Goal: Obtain resource: Download file/media

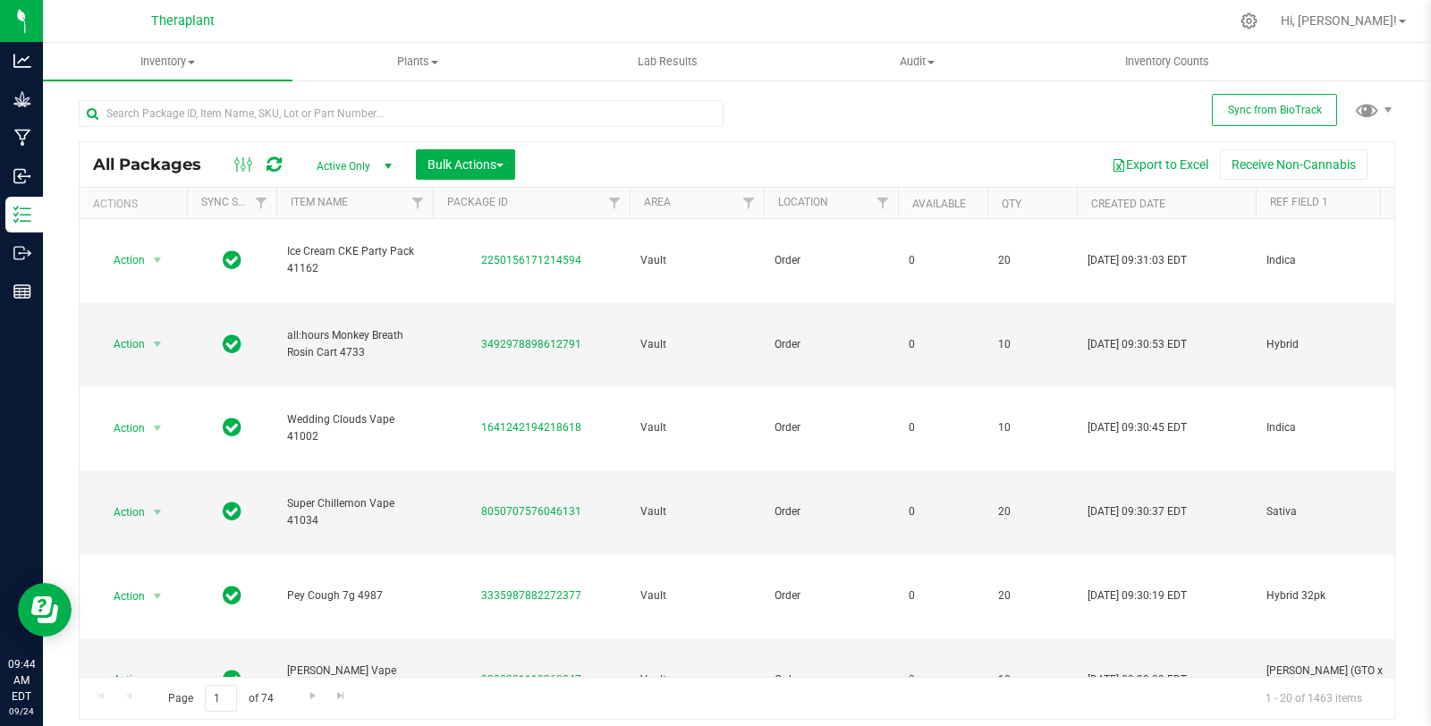
click at [764, 210] on th "Location" at bounding box center [831, 203] width 134 height 31
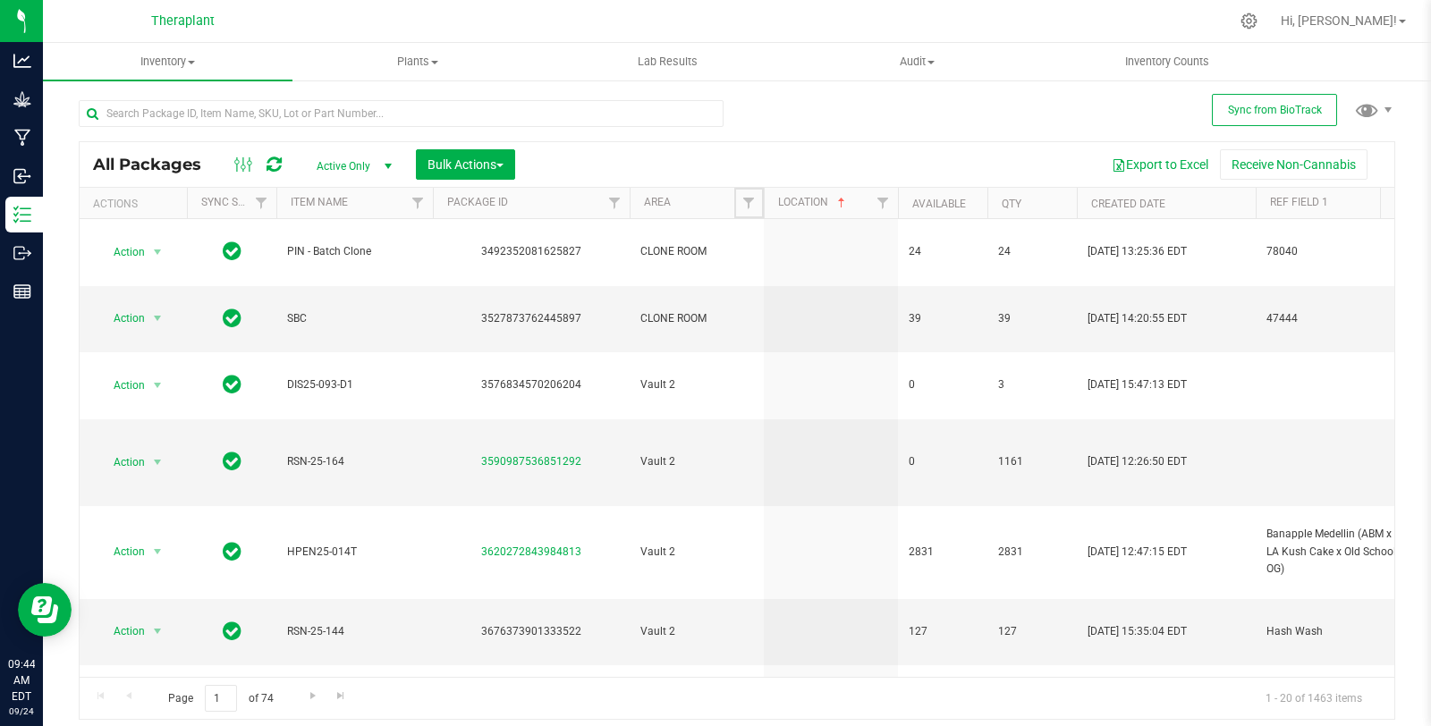
click at [753, 204] on span "Filter" at bounding box center [748, 203] width 14 height 14
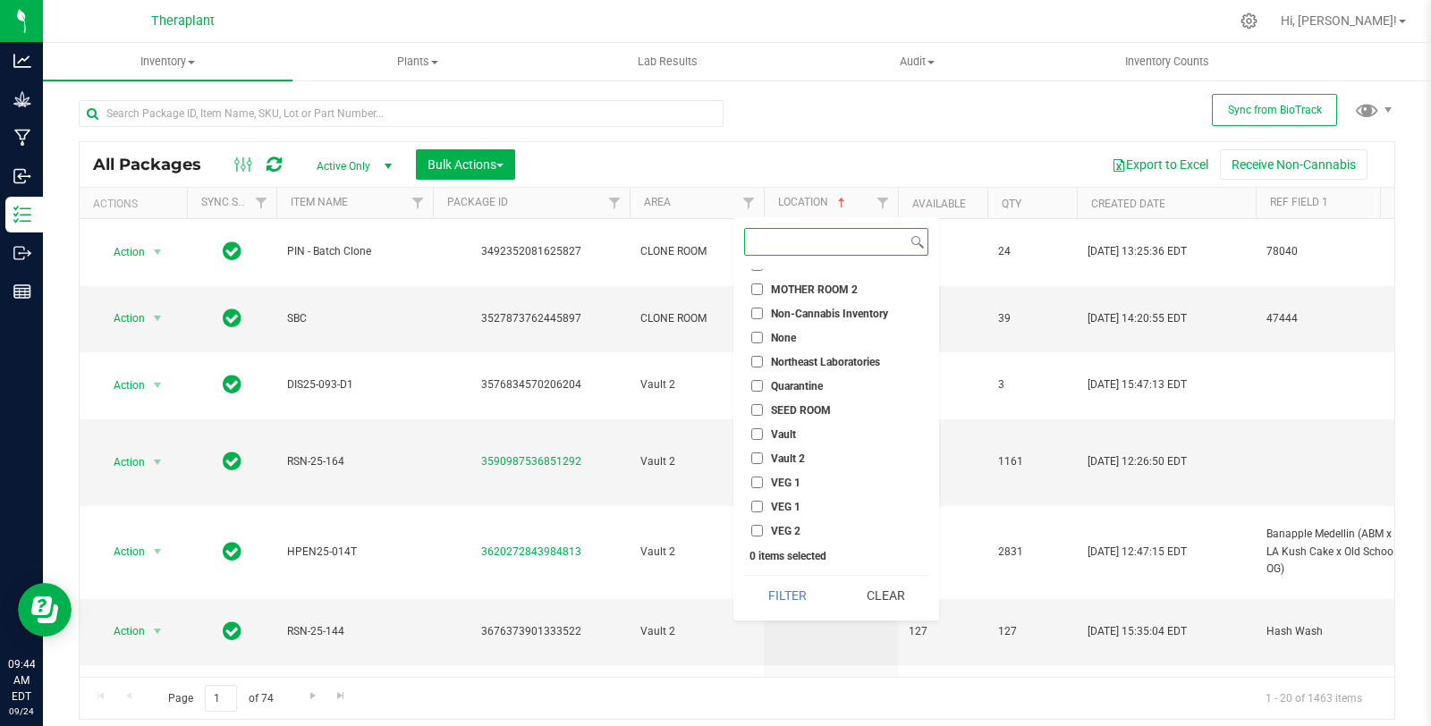
scroll to position [763, 0]
click at [800, 385] on span "Vault 2" at bounding box center [788, 385] width 34 height 11
click at [763, 385] on input "Vault 2" at bounding box center [757, 385] width 12 height 12
checkbox input "true"
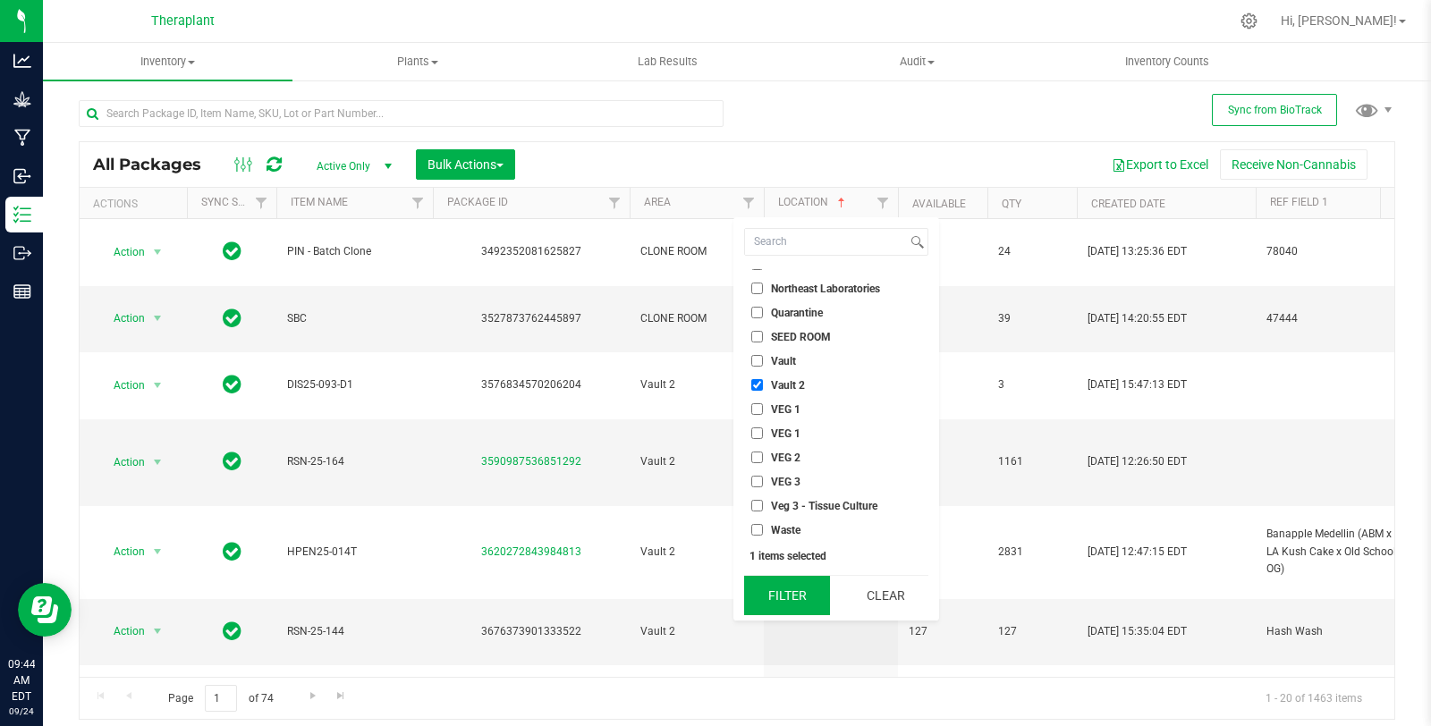
click at [788, 585] on button "Filter" at bounding box center [787, 595] width 86 height 39
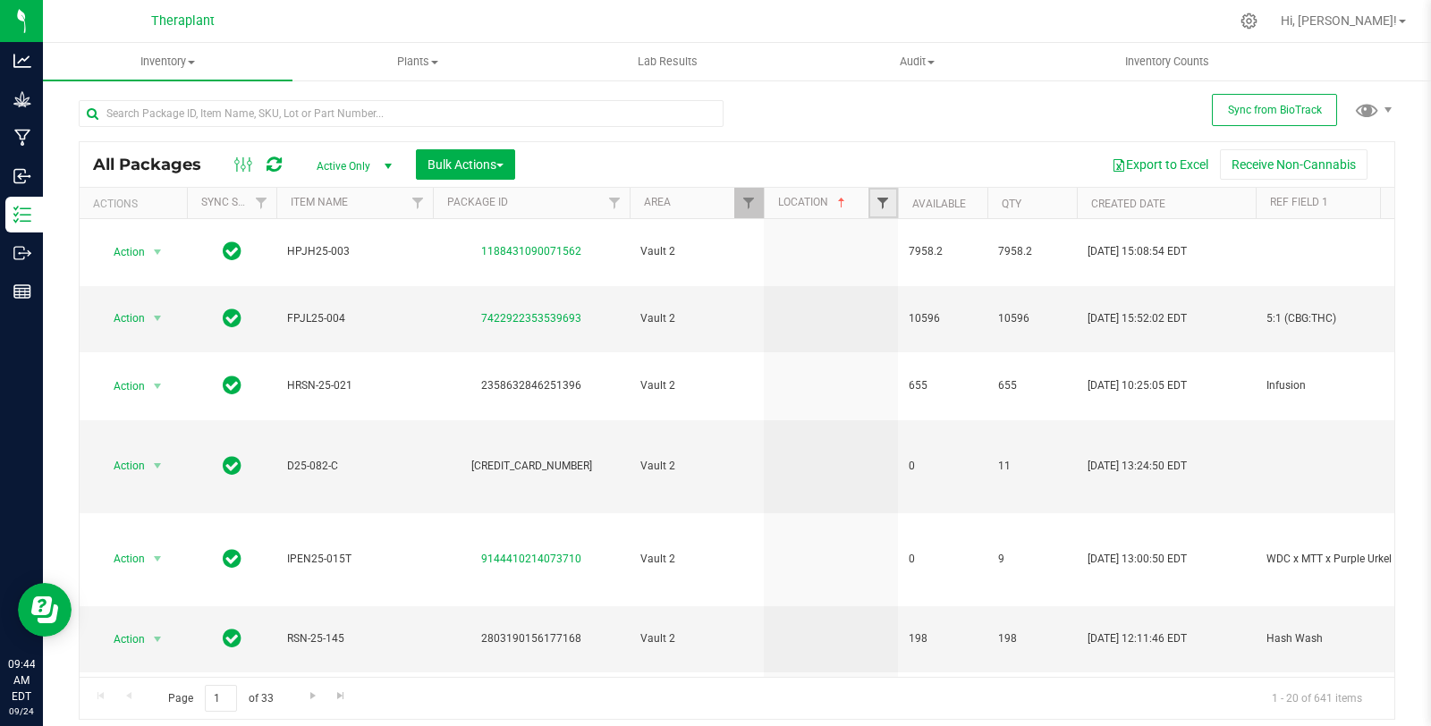
click at [884, 207] on span "Filter" at bounding box center [883, 203] width 14 height 14
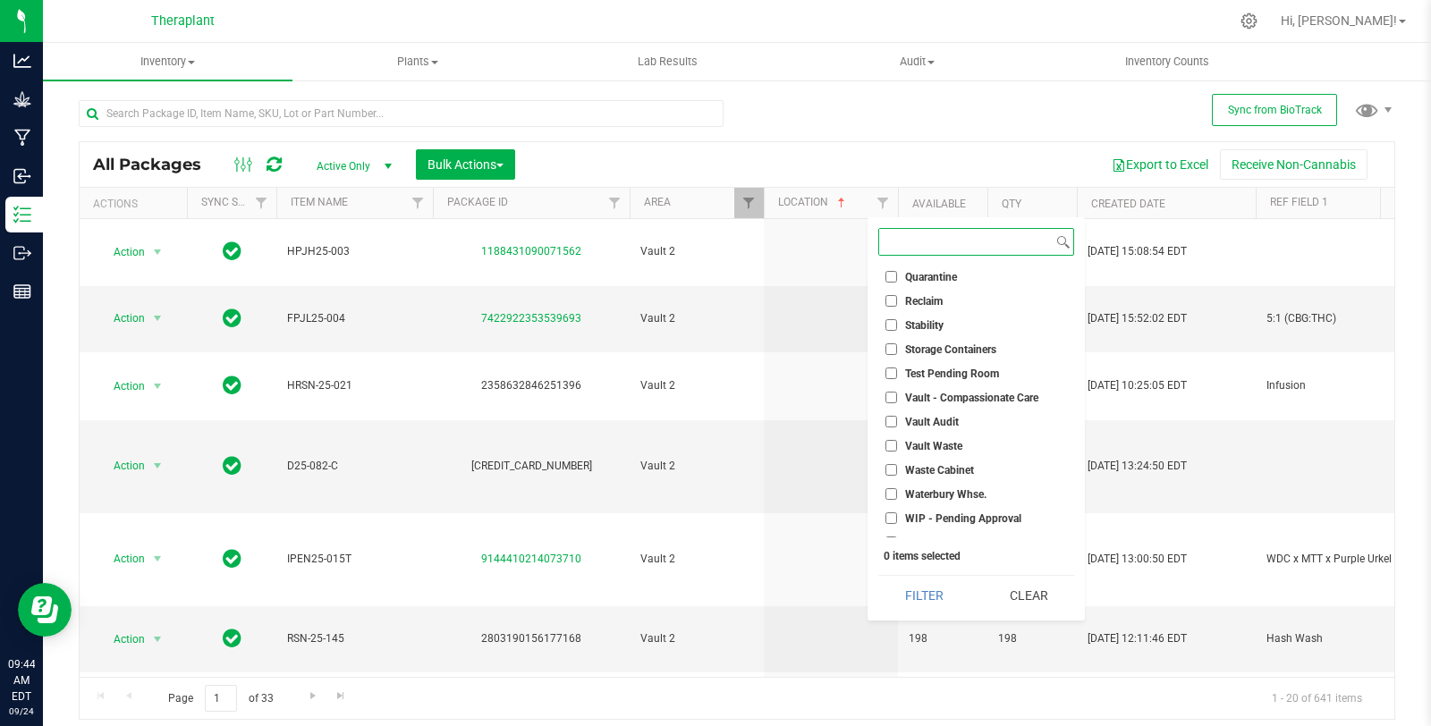
scroll to position [716, 0]
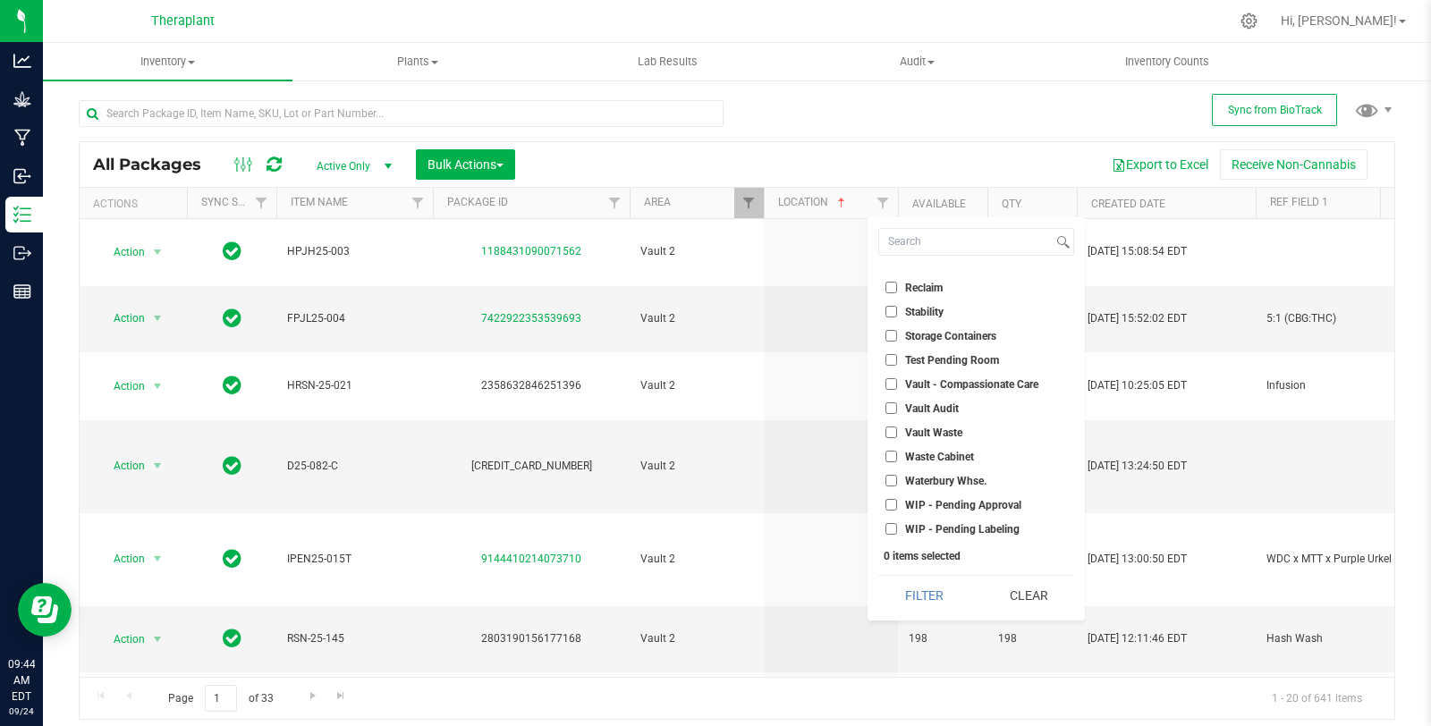
click at [984, 504] on span "WIP - Pending Approval" at bounding box center [963, 505] width 116 height 11
click at [897, 504] on input "WIP - Pending Approval" at bounding box center [891, 505] width 12 height 12
checkbox input "true"
click at [979, 524] on span "WIP - Pending Labeling" at bounding box center [962, 529] width 114 height 11
click at [942, 530] on span "WIP - Pending Labeling" at bounding box center [962, 529] width 114 height 11
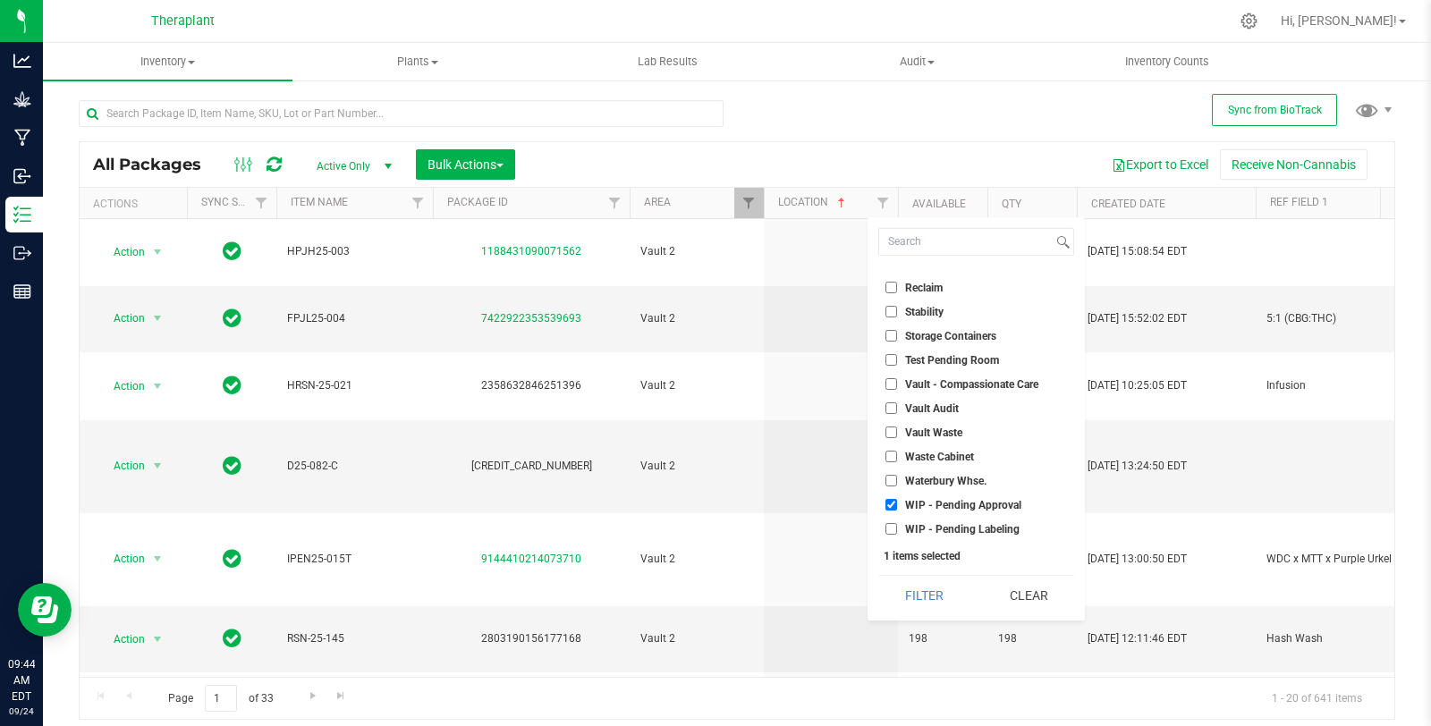
click at [897, 530] on input "WIP - Pending Labeling" at bounding box center [891, 529] width 12 height 12
checkbox input "true"
click at [935, 580] on button "Filter" at bounding box center [923, 595] width 91 height 39
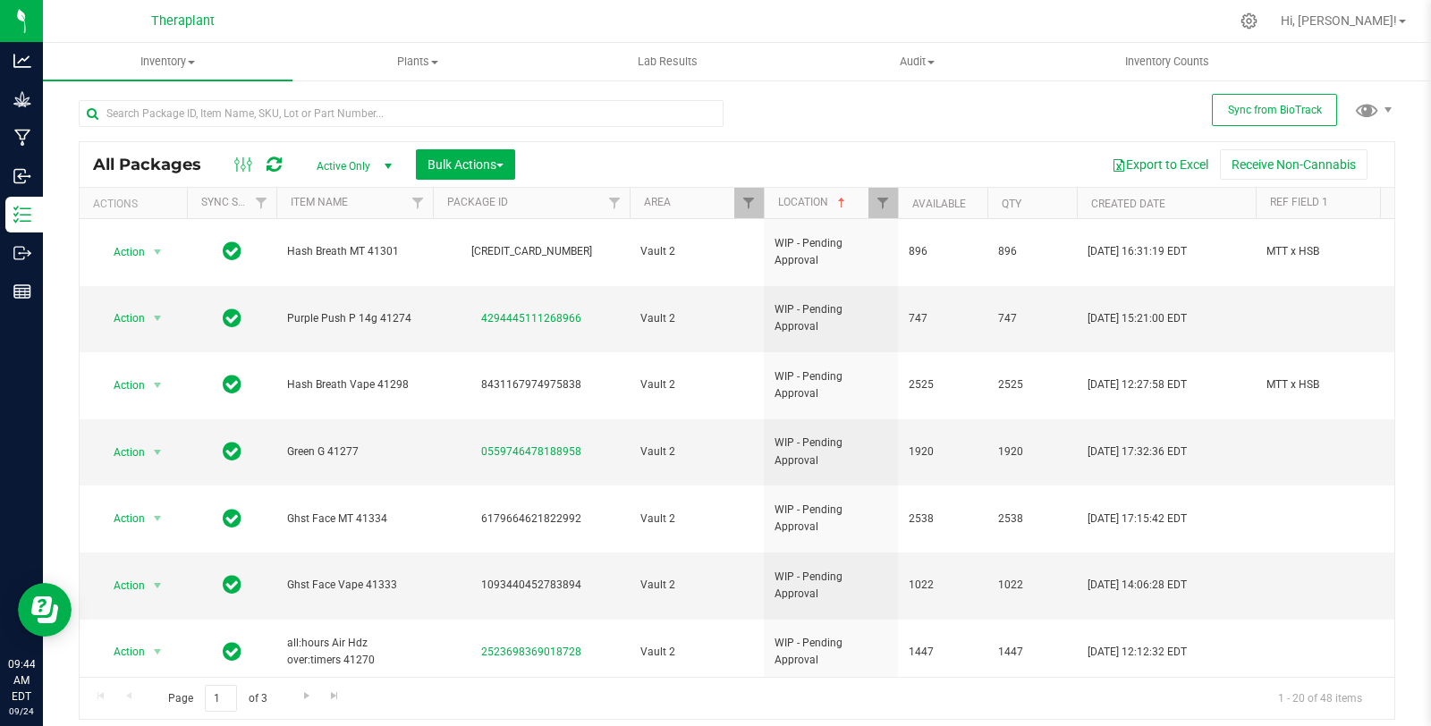
click at [808, 117] on div "All Packages Active Only Active Only Lab Samples Locked All External Internal B…" at bounding box center [737, 401] width 1317 height 637
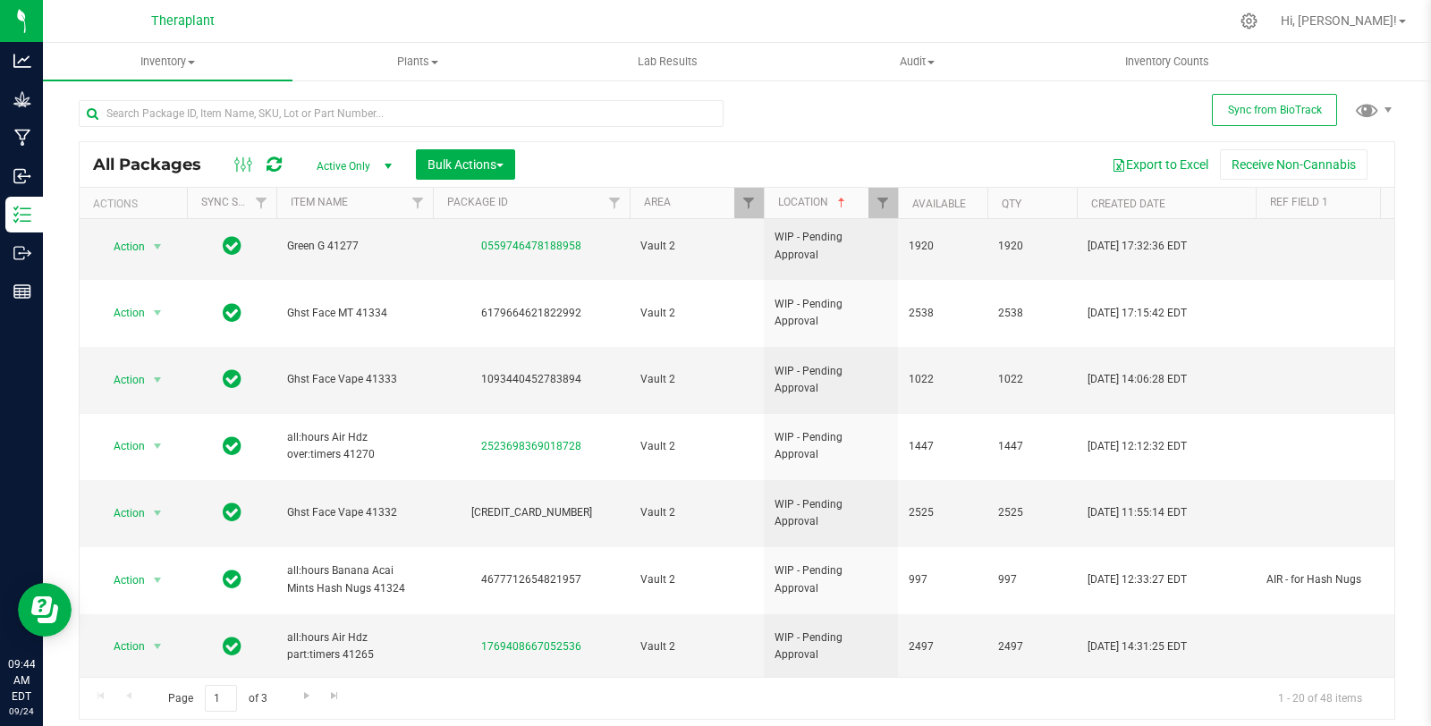
scroll to position [556, 0]
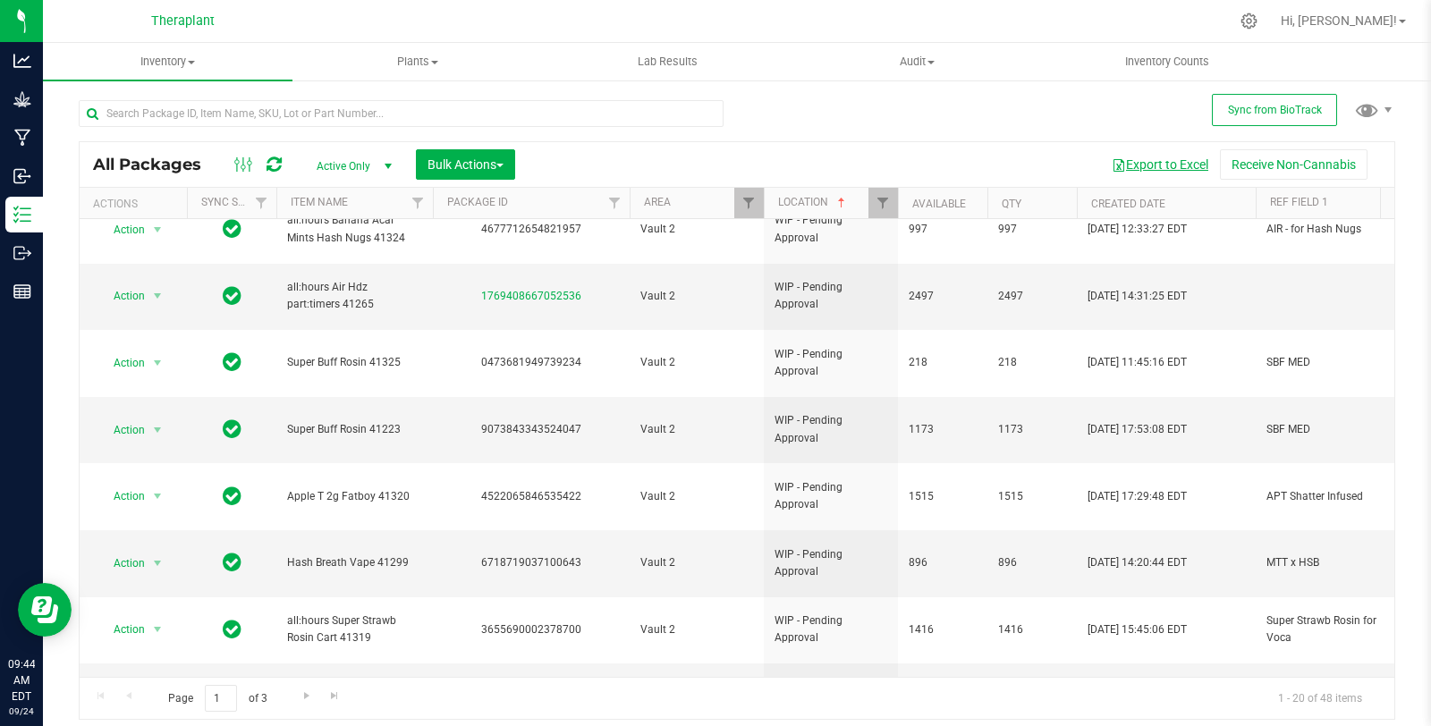
click at [1143, 161] on button "Export to Excel" at bounding box center [1160, 164] width 120 height 30
click at [820, 110] on div "All Packages Active Only Active Only Lab Samples Locked All External Internal B…" at bounding box center [737, 401] width 1317 height 637
